Goal: Information Seeking & Learning: Learn about a topic

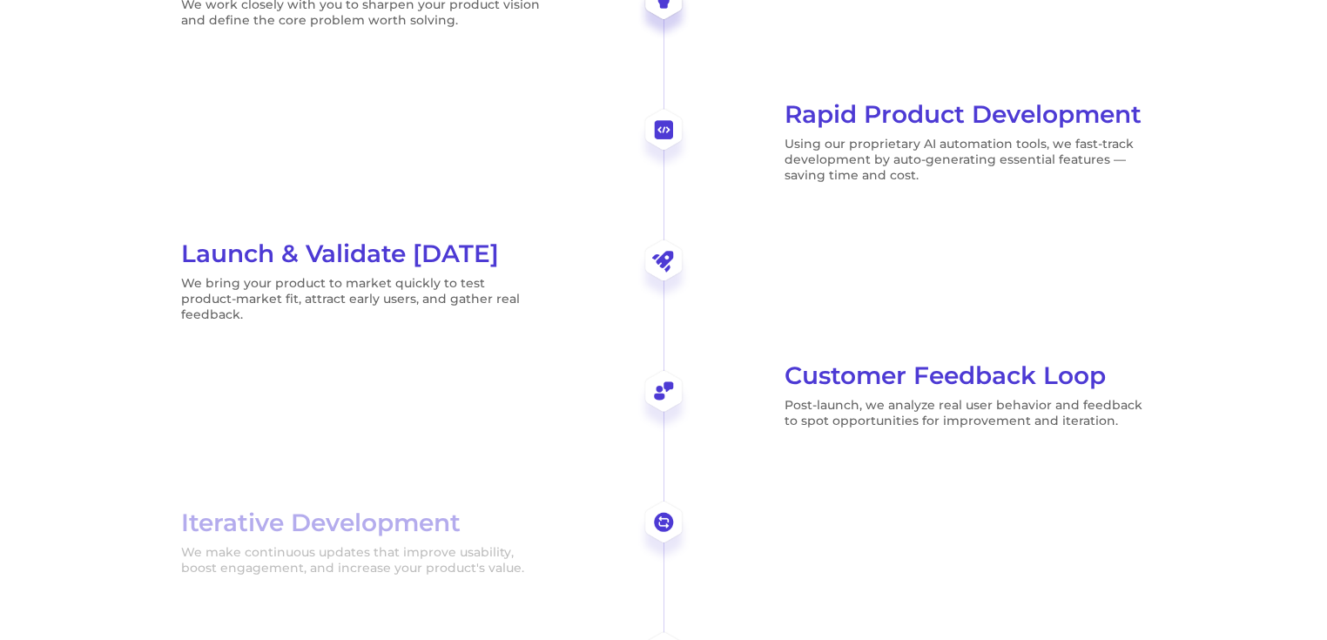
scroll to position [2591, 0]
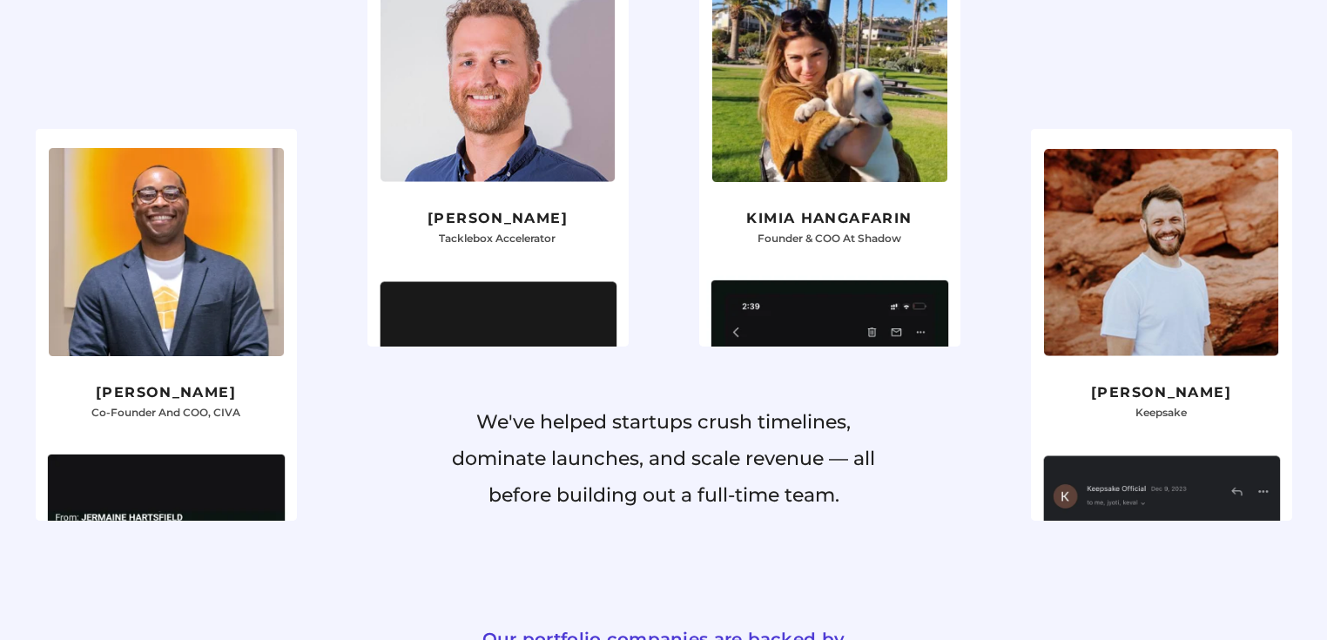
scroll to position [1532, 0]
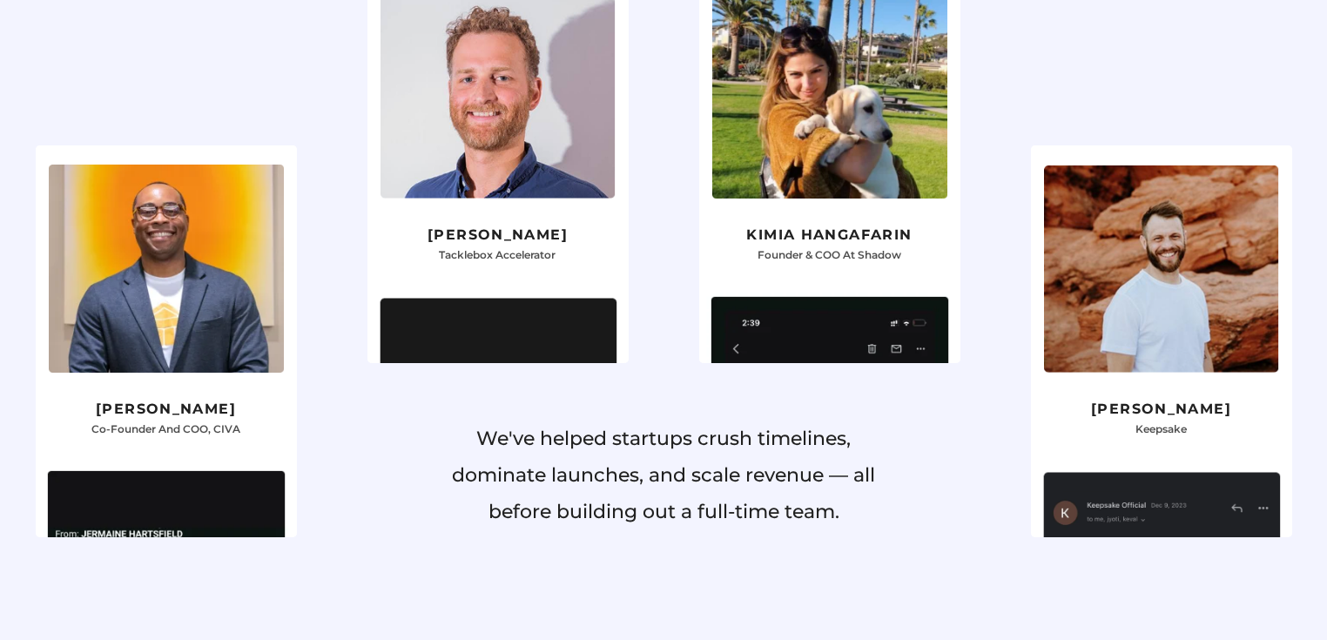
click at [945, 285] on img at bounding box center [829, 479] width 261 height 389
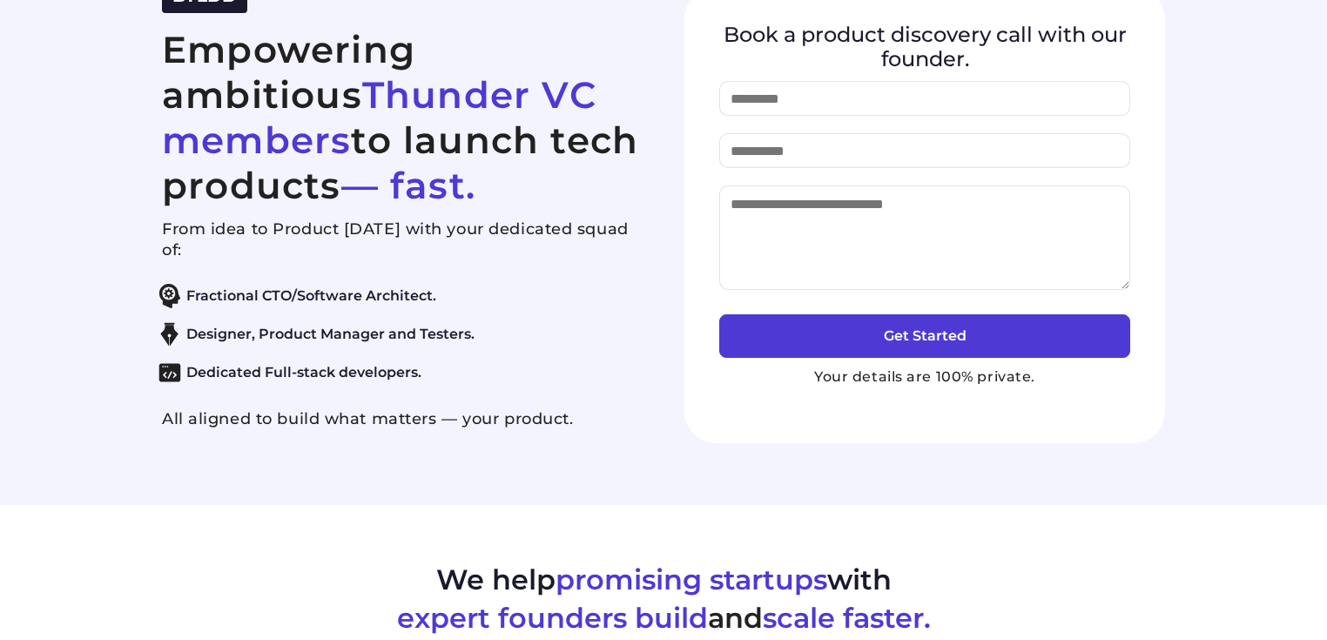
scroll to position [0, 0]
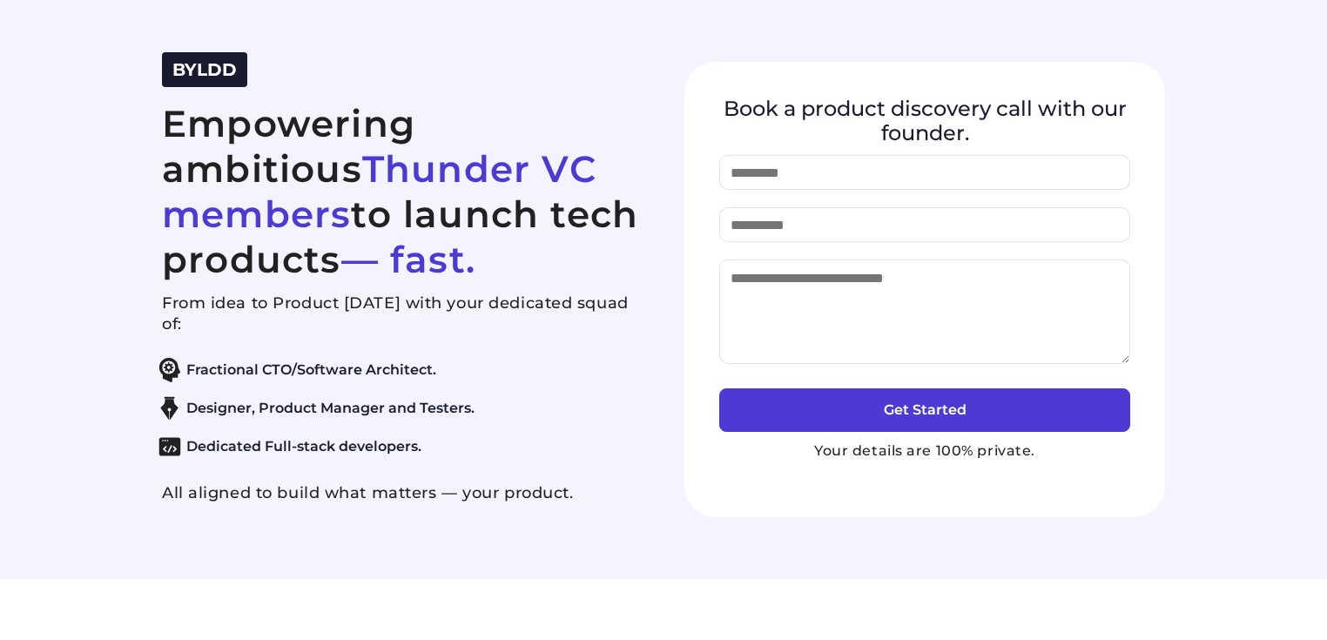
drag, startPoint x: 160, startPoint y: 297, endPoint x: 592, endPoint y: 495, distance: 474.9
click at [592, 495] on div "BYLDD Empowering ambitious Thunder VC members to launch tech products — fast. F…" at bounding box center [663, 289] width 1045 height 475
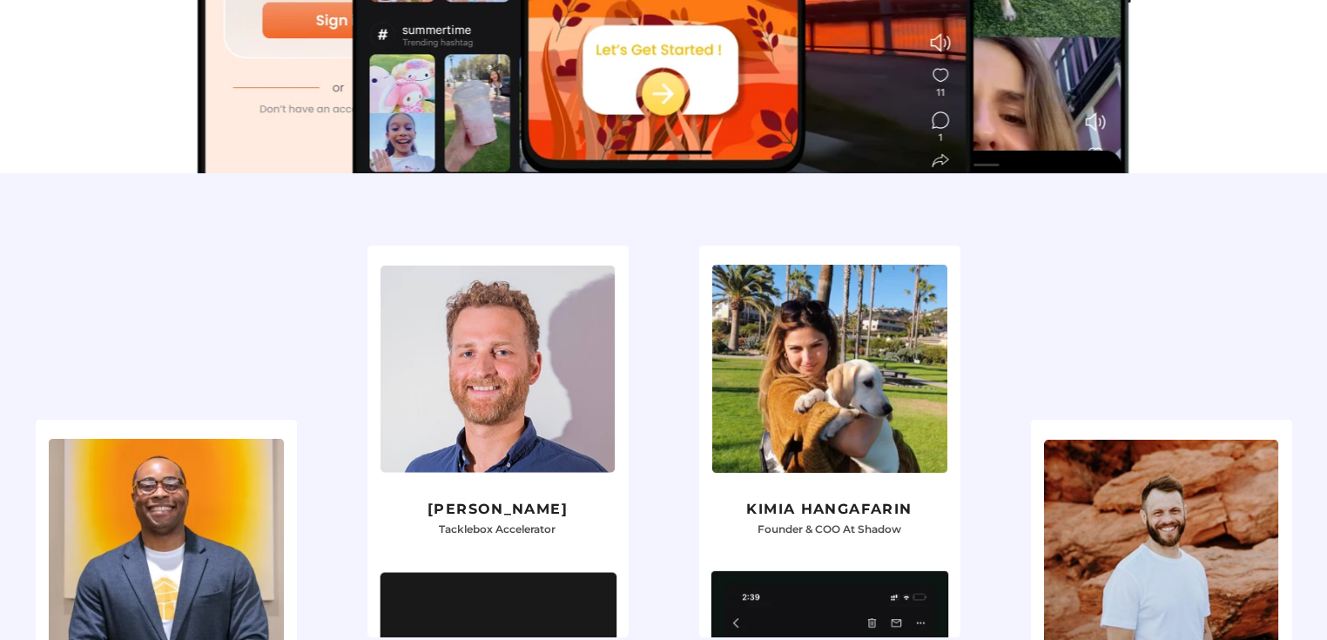
scroll to position [1323, 0]
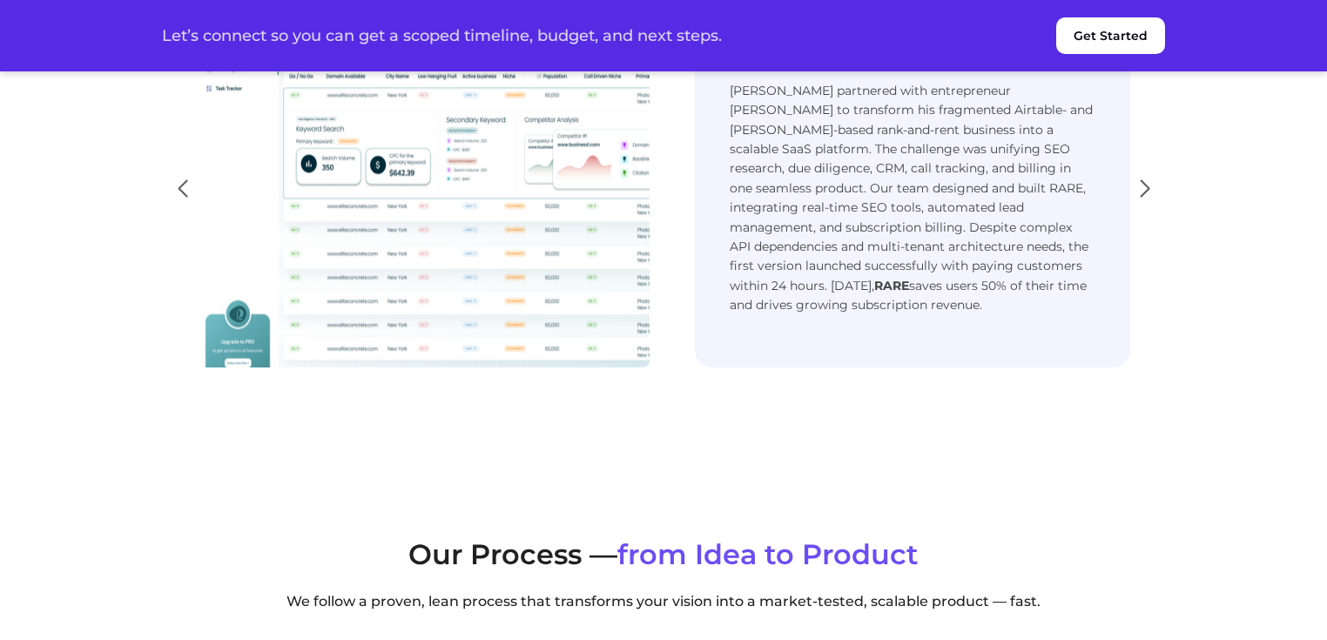
scroll to position [3748, 0]
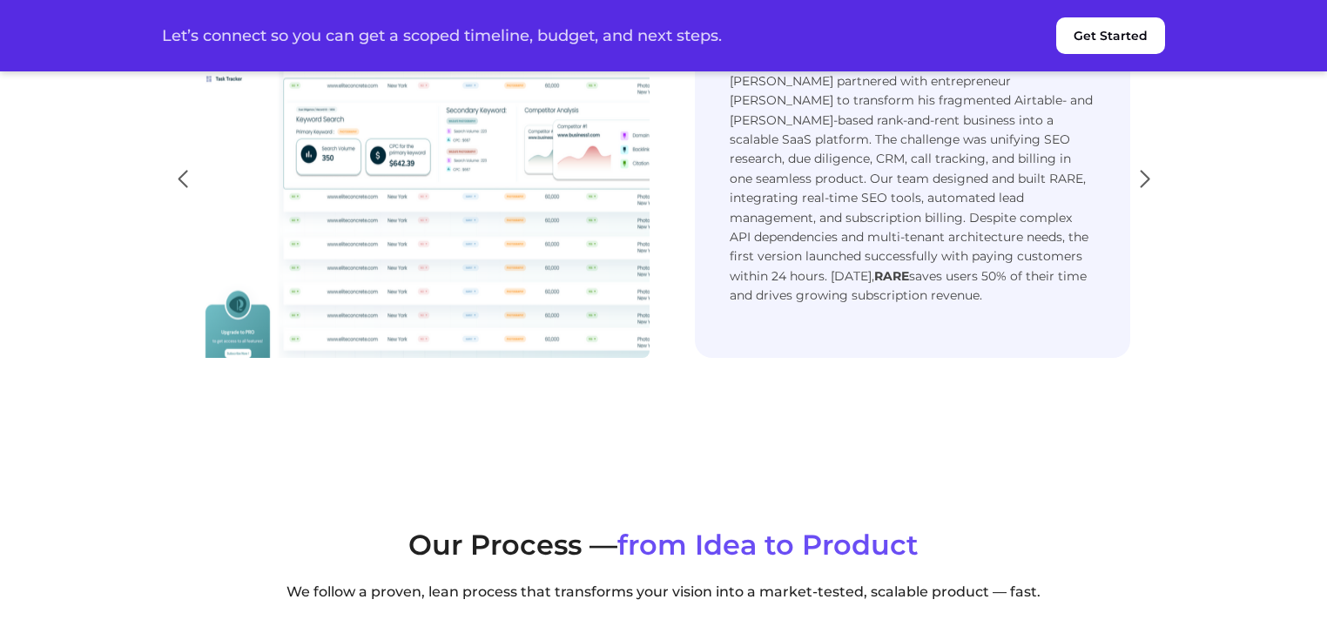
click at [1240, 202] on section "We help ambitious founders build their tech product. 100+ products shipped acro…" at bounding box center [663, 126] width 1327 height 677
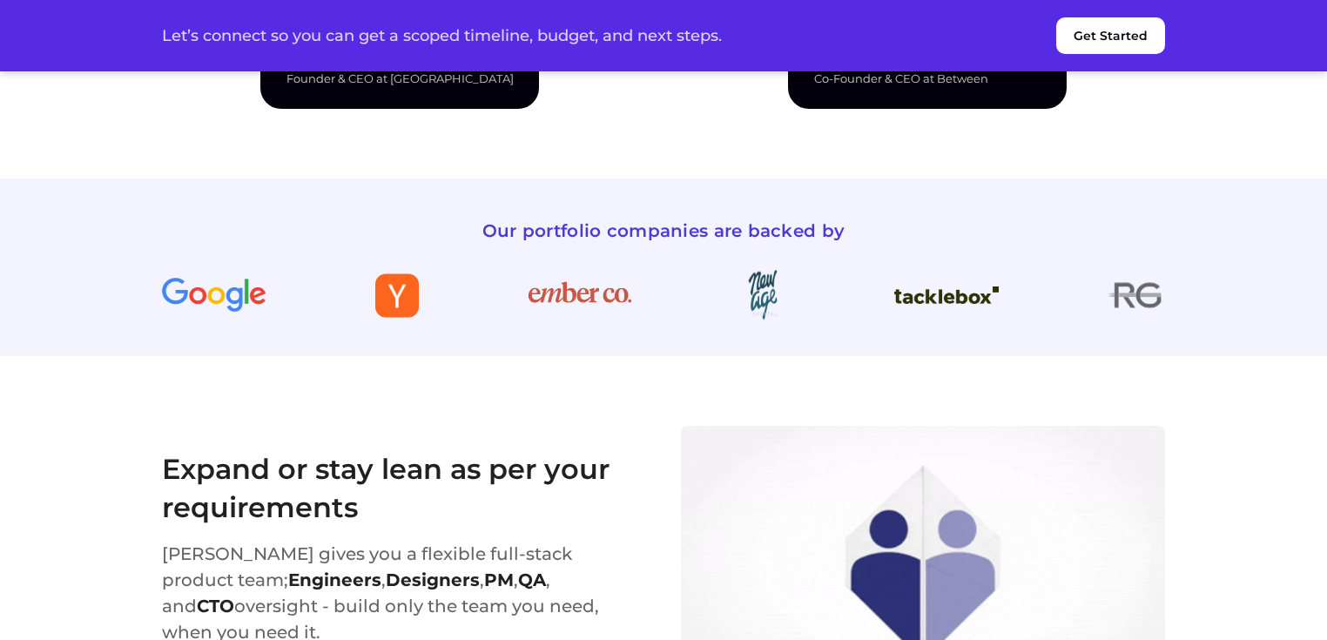
scroll to position [2767, 0]
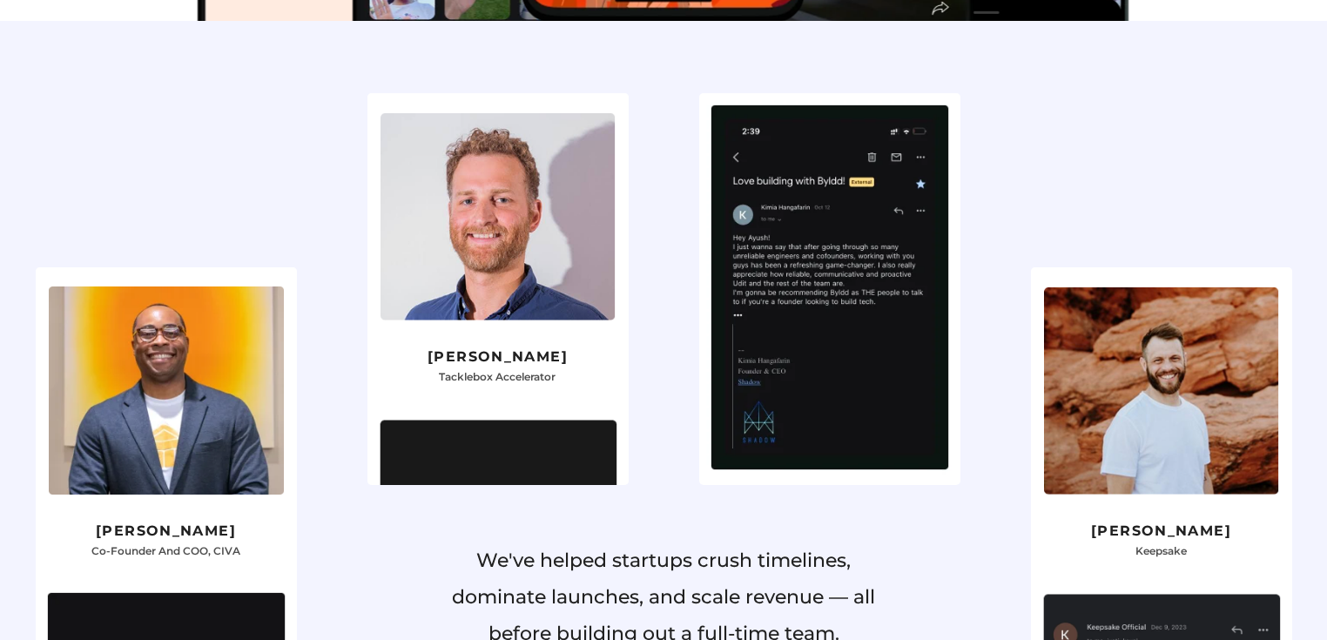
scroll to position [1404, 0]
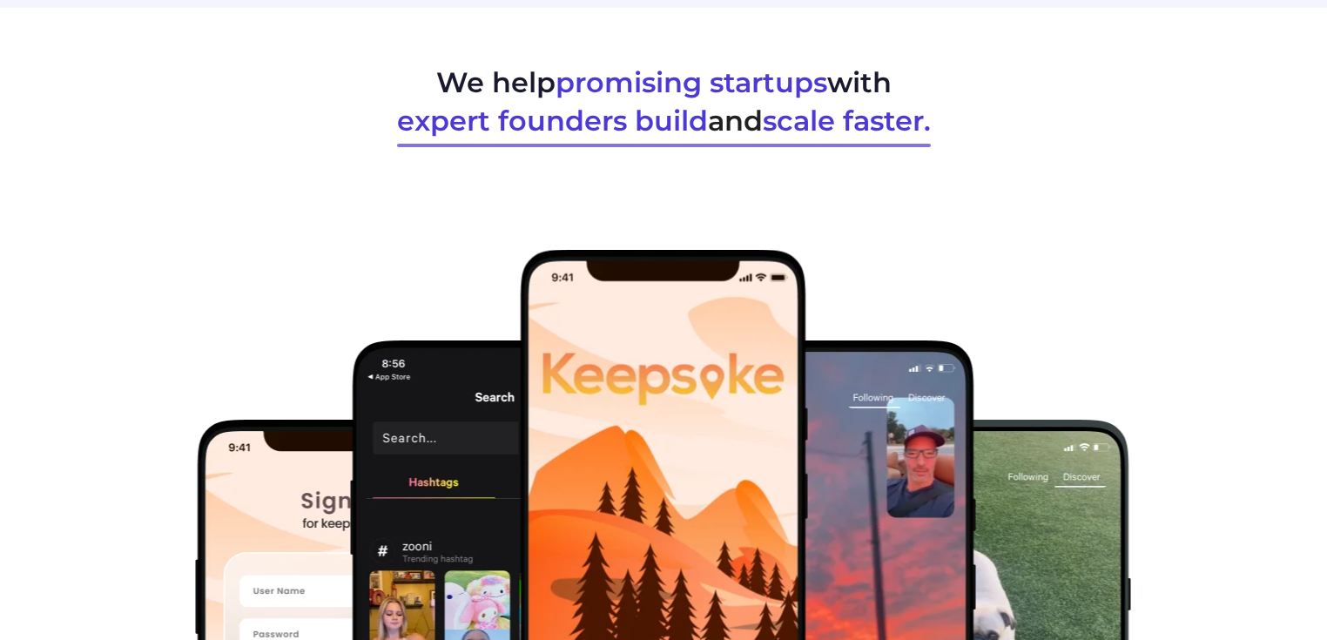
scroll to position [559, 0]
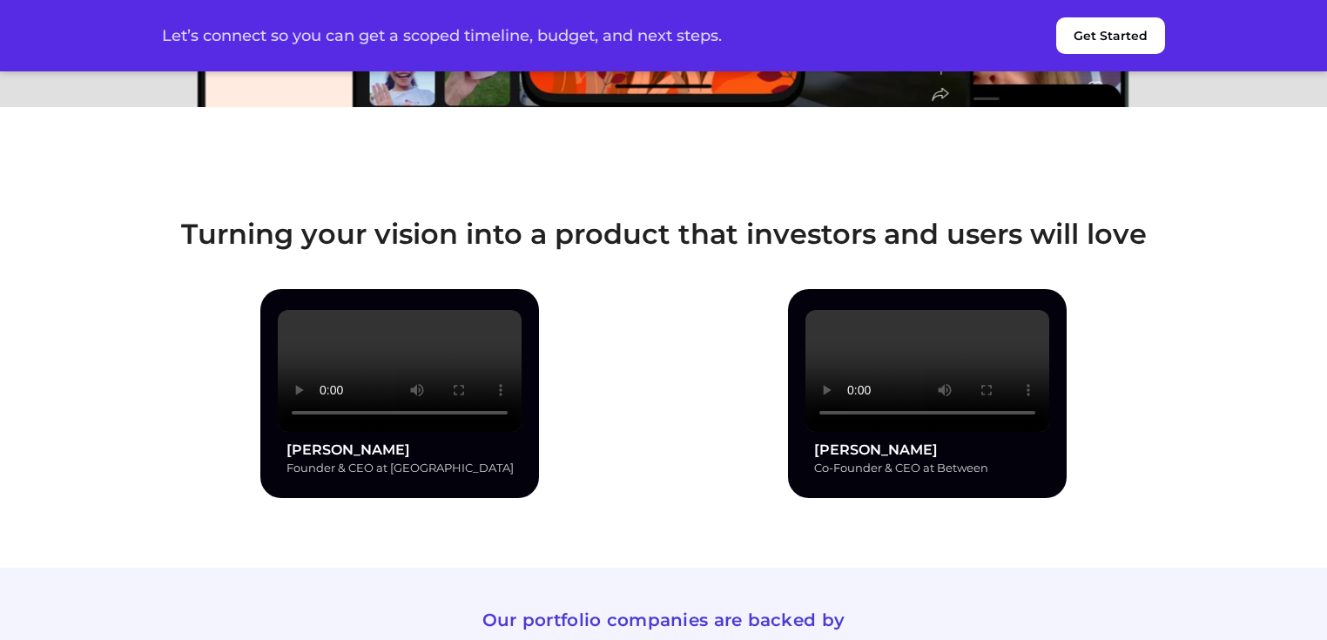
scroll to position [2375, 0]
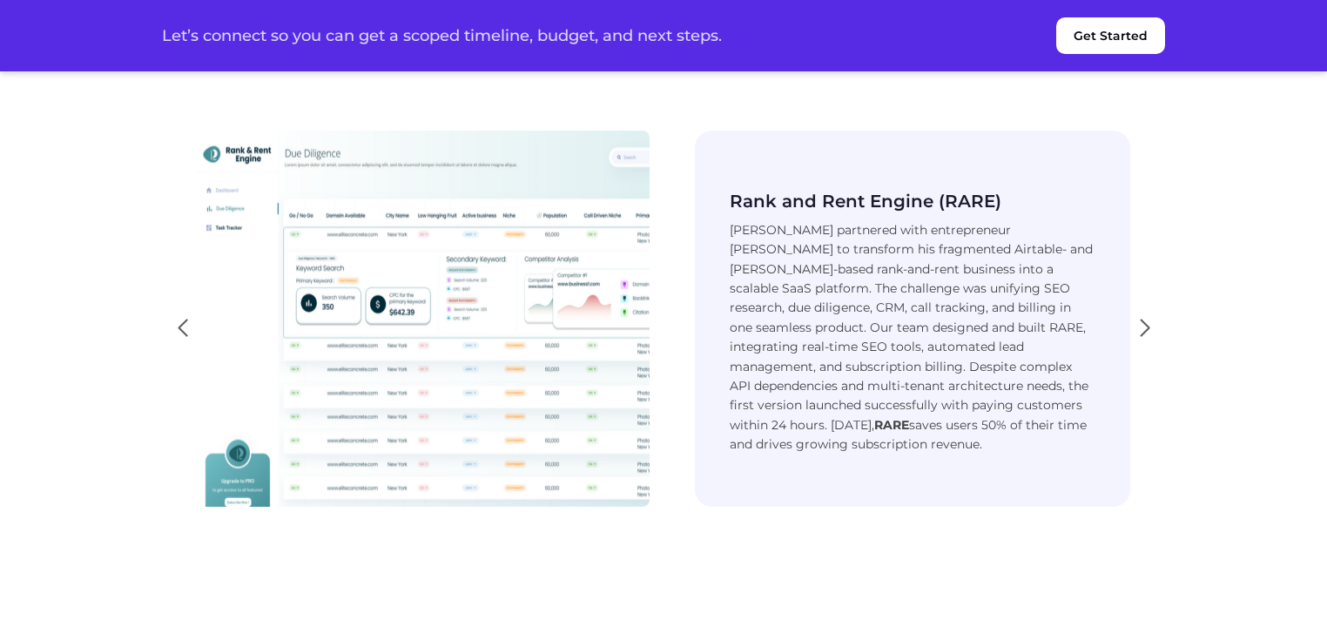
scroll to position [3646, 0]
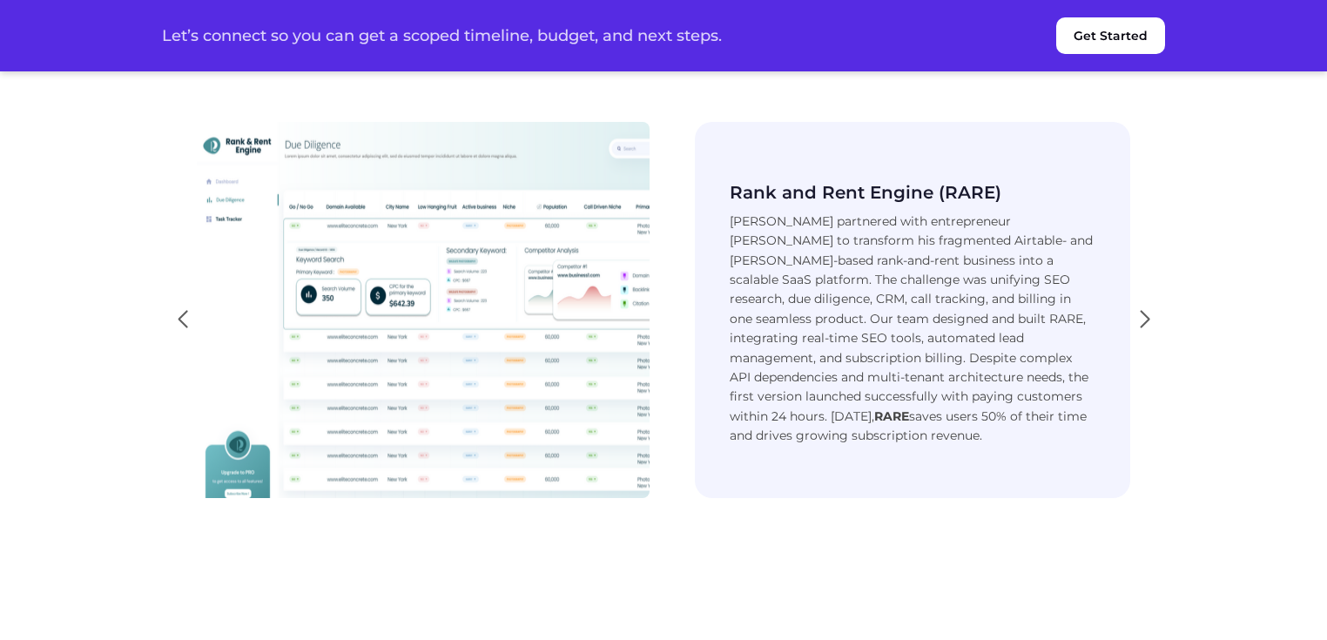
scroll to position [3600, 0]
